Goal: Feedback & Contribution: Submit feedback/report problem

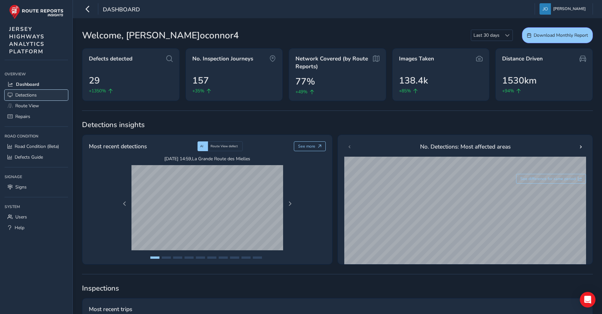
click at [26, 94] on span "Detections" at bounding box center [25, 95] width 21 height 6
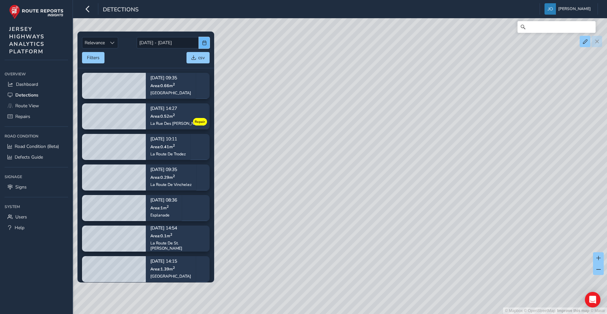
click at [203, 44] on span "button" at bounding box center [204, 43] width 5 height 5
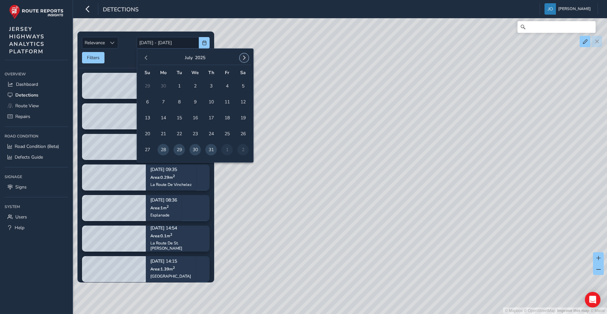
click at [243, 57] on span "button" at bounding box center [244, 58] width 5 height 5
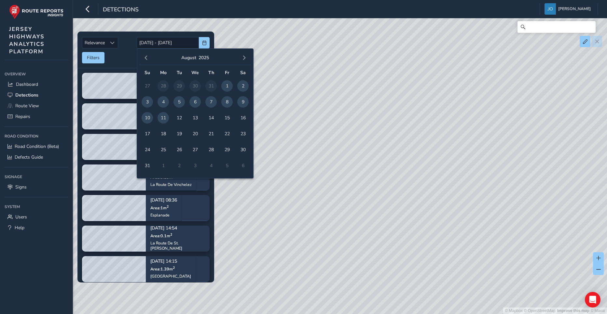
click at [226, 102] on span "8" at bounding box center [226, 101] width 11 height 11
type input "[DATE]"
click at [165, 116] on span "11" at bounding box center [162, 117] width 11 height 11
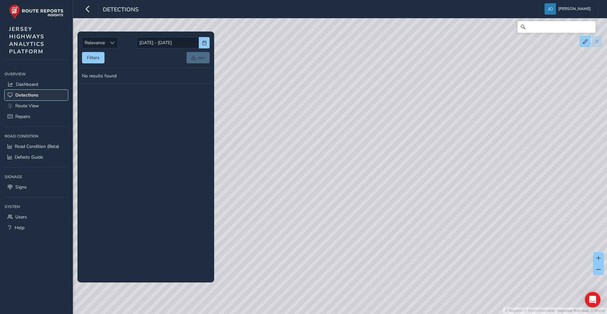
click at [31, 95] on span "Detections" at bounding box center [26, 95] width 23 height 6
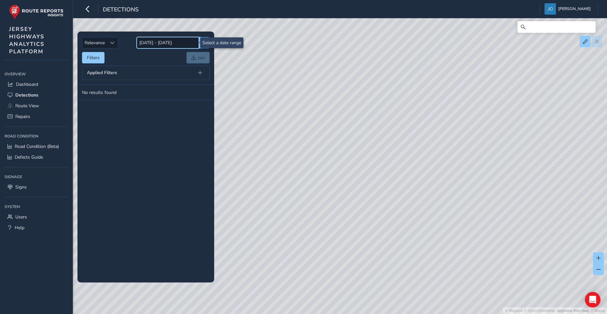
click at [157, 40] on input "[DATE] - [DATE]" at bounding box center [168, 42] width 62 height 11
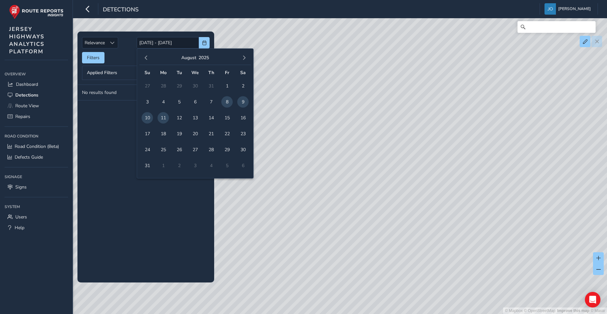
click at [161, 118] on span "11" at bounding box center [162, 117] width 11 height 11
type input "[DATE]"
click at [299, 130] on div "© Mapbox © OpenStreetMap Improve this map © Maxar" at bounding box center [303, 157] width 607 height 314
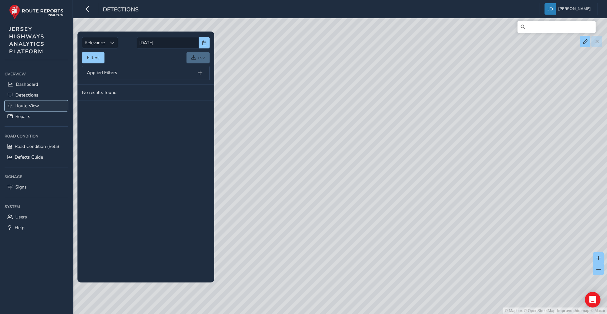
click at [21, 103] on span "Route View" at bounding box center [27, 106] width 24 height 6
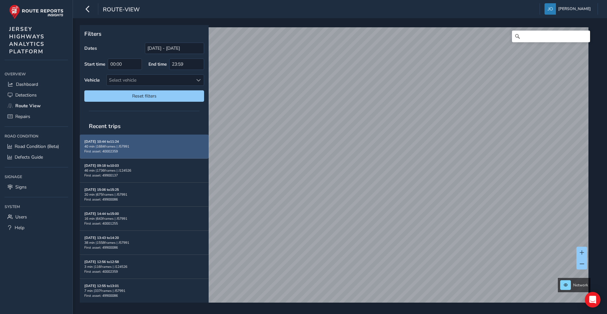
click at [98, 145] on div "40 min | 1684 frames | J57991" at bounding box center [144, 146] width 120 height 5
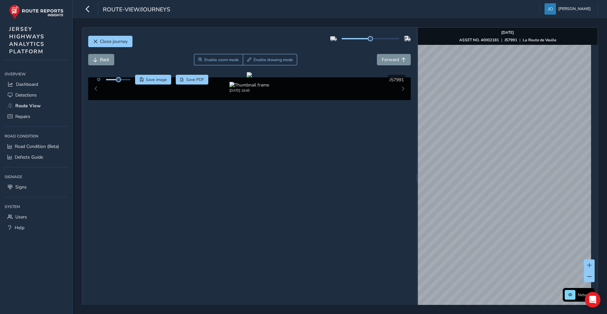
click at [528, 314] on html "route-view/journeys [PERSON_NAME] Colour Scheme: Dark Dim Light Logout Close jo…" at bounding box center [303, 157] width 607 height 314
click at [413, 226] on div "Close journey Back Enable zoom mode Enable drawing mode Forward Click and Drag …" at bounding box center [340, 177] width 516 height 301
click at [412, 270] on div "Close journey Back Enable zoom mode Enable drawing mode Forward Click and Drag …" at bounding box center [340, 177] width 516 height 301
click at [381, 225] on div "Close journey Back Enable zoom mode Enable drawing mode Forward Click and Drag …" at bounding box center [340, 177] width 516 height 301
click at [403, 202] on div "Close journey Back Enable zoom mode Enable drawing mode Forward Click and Drag …" at bounding box center [340, 177] width 516 height 301
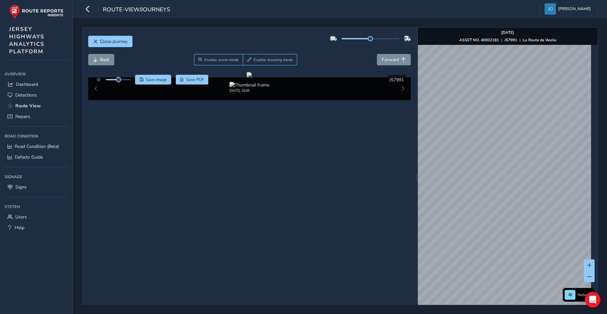
click at [414, 187] on div "Close journey Back Enable zoom mode Enable drawing mode Forward Click and Drag …" at bounding box center [340, 177] width 516 height 301
click at [382, 31] on div "Close journey Back Enable zoom mode Enable drawing mode Forward Click and Drag …" at bounding box center [340, 177] width 516 height 301
click at [389, 32] on div "Close journey Back Enable zoom mode Enable drawing mode Forward Click and Drag …" at bounding box center [340, 177] width 516 height 301
click at [482, 206] on div "Close journey Back Enable zoom mode Enable drawing mode Forward Click and Drag …" at bounding box center [340, 177] width 516 height 301
click at [253, 88] on img at bounding box center [249, 85] width 40 height 6
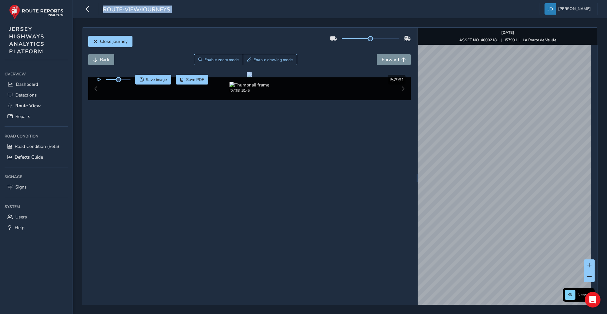
click at [253, 88] on img at bounding box center [249, 85] width 40 height 6
click at [23, 95] on span "Detections" at bounding box center [25, 95] width 21 height 6
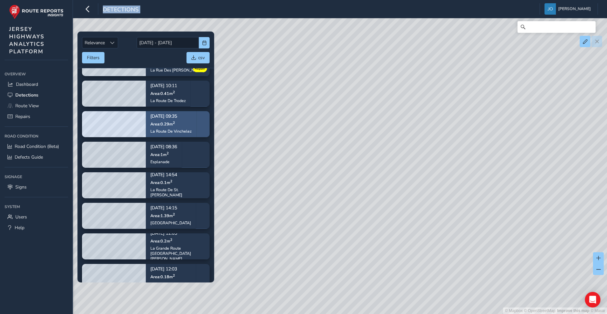
scroll to position [65, 0]
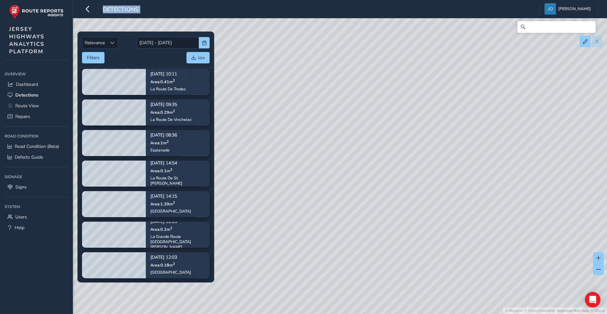
click at [245, 175] on div "© Mapbox © OpenStreetMap Improve this map © Maxar" at bounding box center [303, 157] width 607 height 314
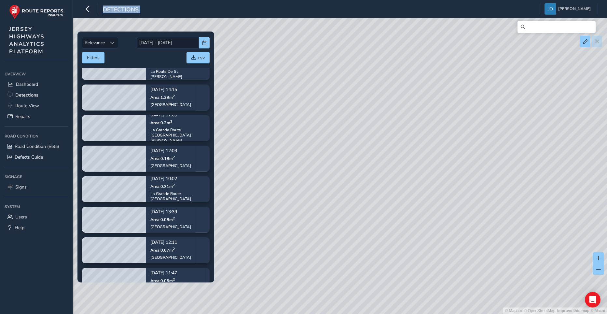
scroll to position [195, 0]
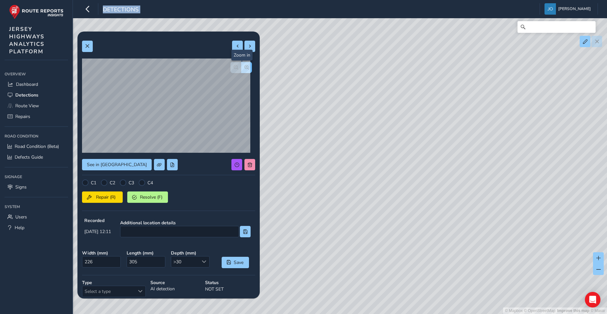
click at [244, 69] on span "button" at bounding box center [246, 67] width 5 height 5
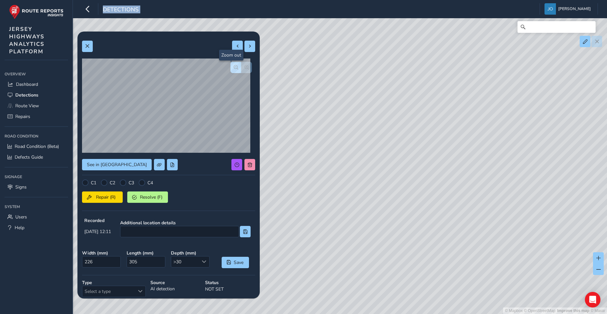
click at [233, 70] on button "button" at bounding box center [235, 67] width 11 height 11
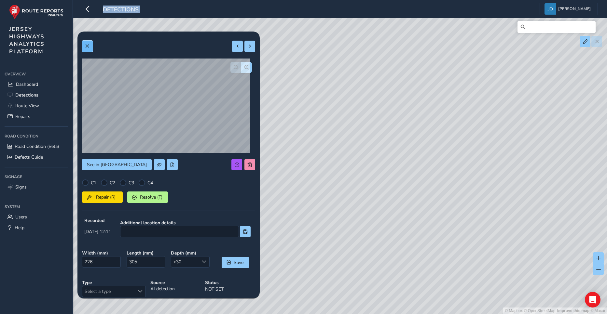
click at [87, 48] on span at bounding box center [87, 46] width 5 height 5
click at [248, 165] on span at bounding box center [250, 165] width 5 height 5
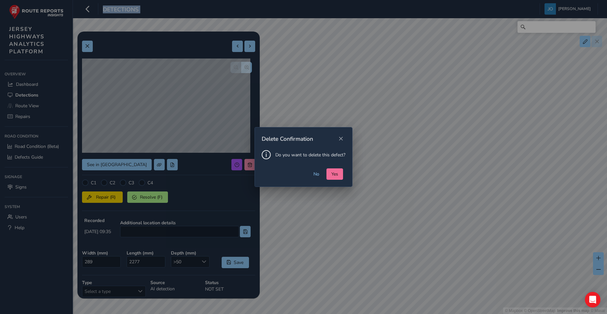
click at [329, 173] on button "Yes" at bounding box center [334, 174] width 17 height 11
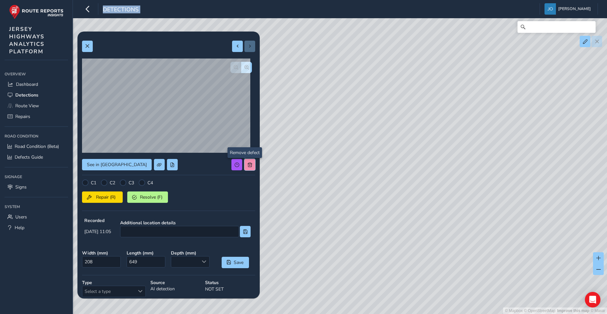
click at [248, 165] on span at bounding box center [250, 165] width 5 height 5
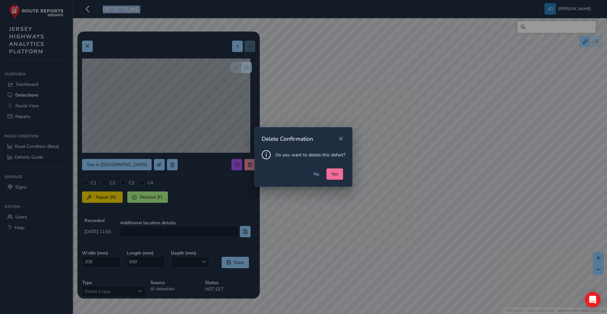
click at [334, 175] on span "Yes" at bounding box center [334, 174] width 7 height 6
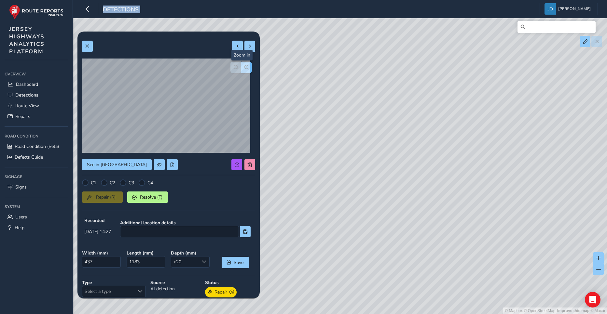
click at [244, 66] on span "button" at bounding box center [246, 67] width 5 height 5
click at [234, 68] on span "button" at bounding box center [236, 67] width 5 height 5
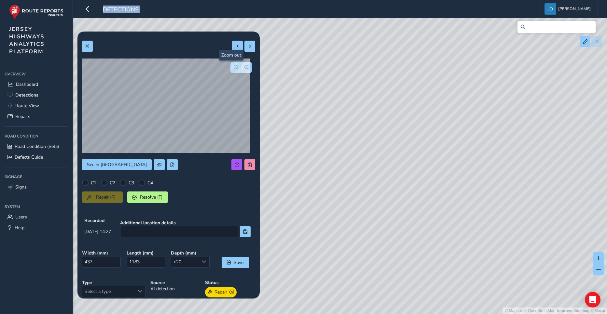
click at [234, 68] on span "button" at bounding box center [236, 67] width 5 height 5
click at [246, 49] on button at bounding box center [249, 46] width 11 height 11
type input "249"
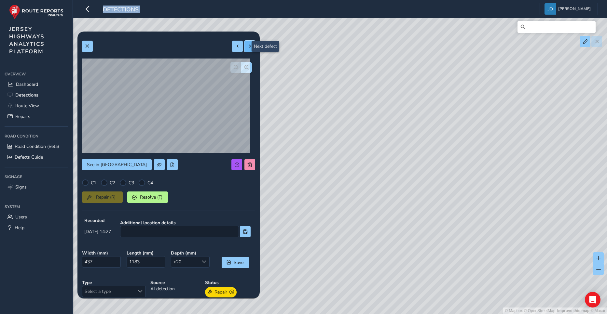
type input "985"
click at [244, 47] on button at bounding box center [249, 46] width 11 height 11
type input "471"
type input "2126"
click at [244, 68] on span "button" at bounding box center [246, 67] width 5 height 5
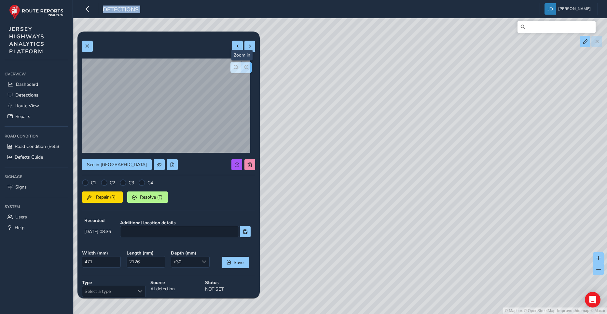
click at [244, 68] on span "button" at bounding box center [246, 67] width 5 height 5
click at [241, 68] on div at bounding box center [240, 67] width 21 height 11
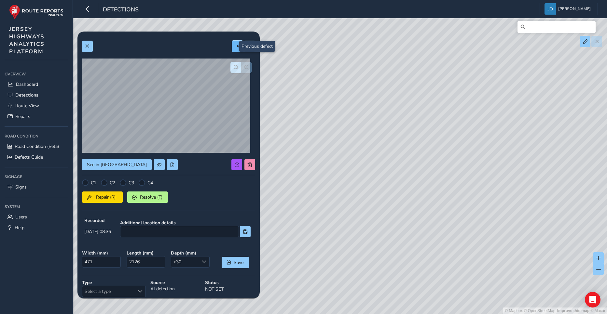
click at [232, 49] on button at bounding box center [237, 46] width 11 height 11
type input "249"
type input "985"
click at [232, 49] on button at bounding box center [237, 46] width 11 height 11
type input "437"
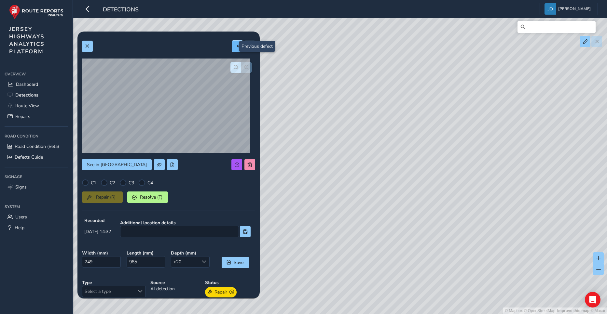
type input "1183"
click at [232, 49] on button at bounding box center [237, 46] width 11 height 11
type input "301"
type input "368"
click at [232, 49] on button at bounding box center [237, 46] width 11 height 11
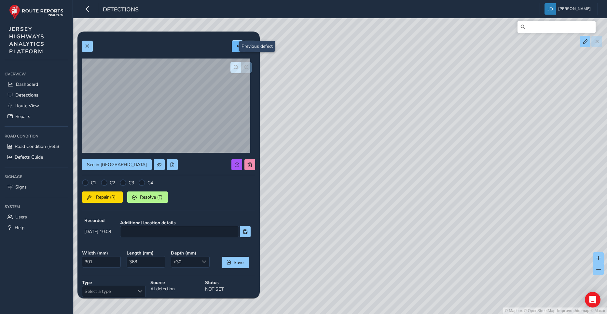
type input "222"
type input "565"
click at [232, 49] on button at bounding box center [237, 46] width 11 height 11
type input "165"
type input "153"
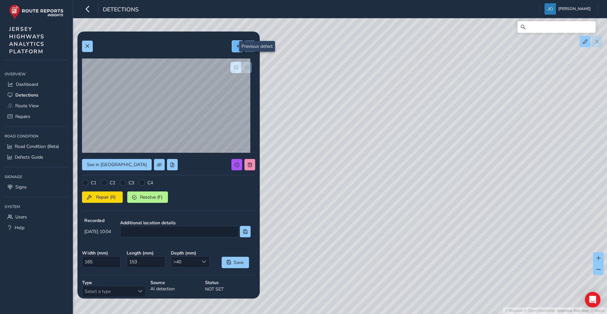
click at [232, 49] on button at bounding box center [237, 46] width 11 height 11
type input "336"
type input "631"
click at [232, 50] on button at bounding box center [237, 46] width 11 height 11
type input "333"
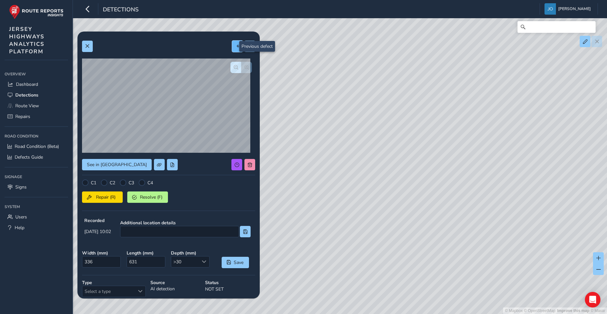
type input "377"
click at [234, 65] on span "button" at bounding box center [236, 67] width 5 height 5
click at [230, 64] on button "button" at bounding box center [235, 67] width 11 height 11
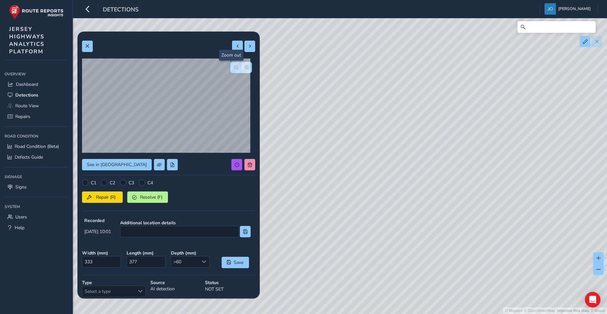
click at [230, 63] on button "button" at bounding box center [235, 67] width 11 height 11
click at [243, 71] on button "button" at bounding box center [246, 67] width 11 height 11
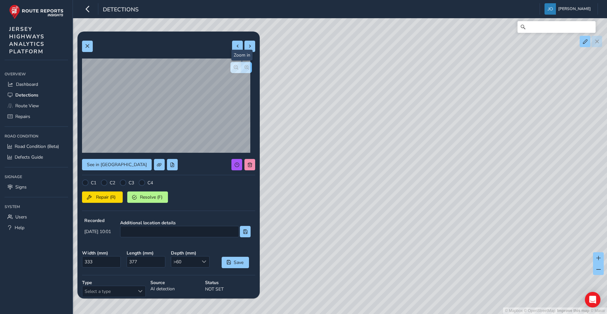
click at [243, 71] on button "button" at bounding box center [246, 67] width 11 height 11
click at [243, 71] on div at bounding box center [240, 67] width 21 height 11
click at [230, 70] on button "button" at bounding box center [235, 67] width 11 height 11
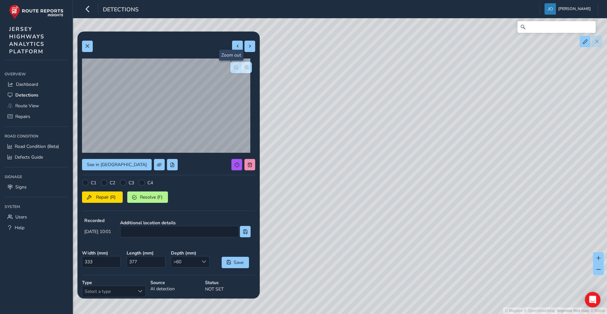
click at [230, 70] on button "button" at bounding box center [235, 67] width 11 height 11
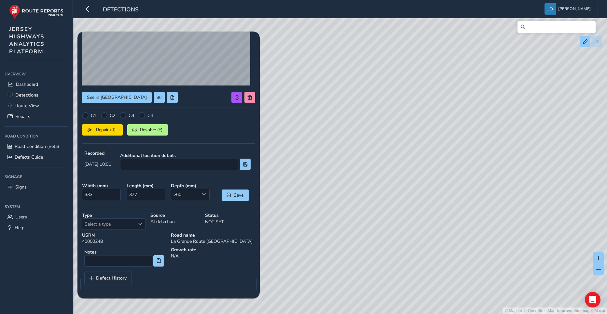
scroll to position [68, 0]
